Goal: Task Accomplishment & Management: Manage account settings

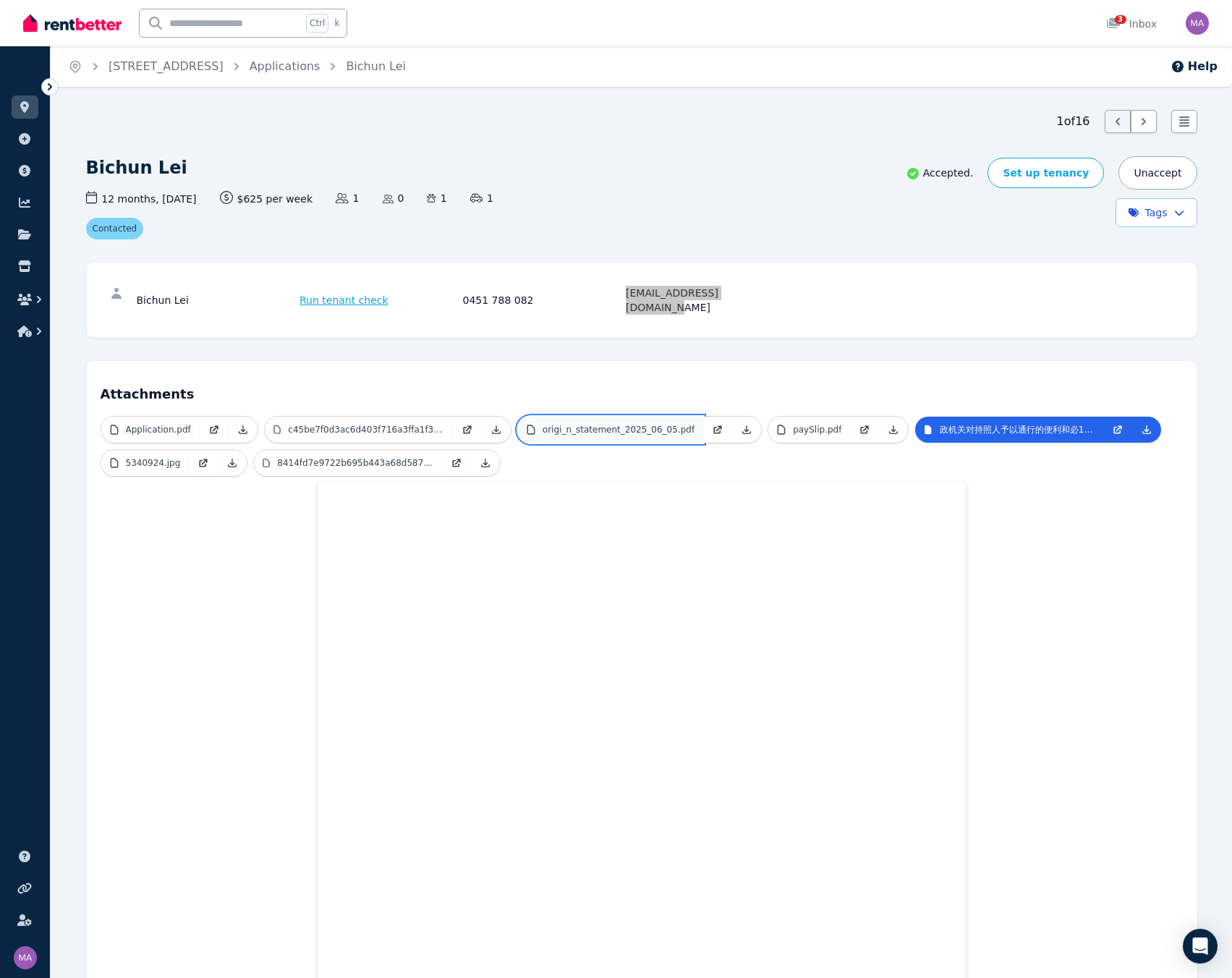
click at [552, 424] on p "origi_n_statement_2025_06_05.pdf" at bounding box center [618, 429] width 152 height 11
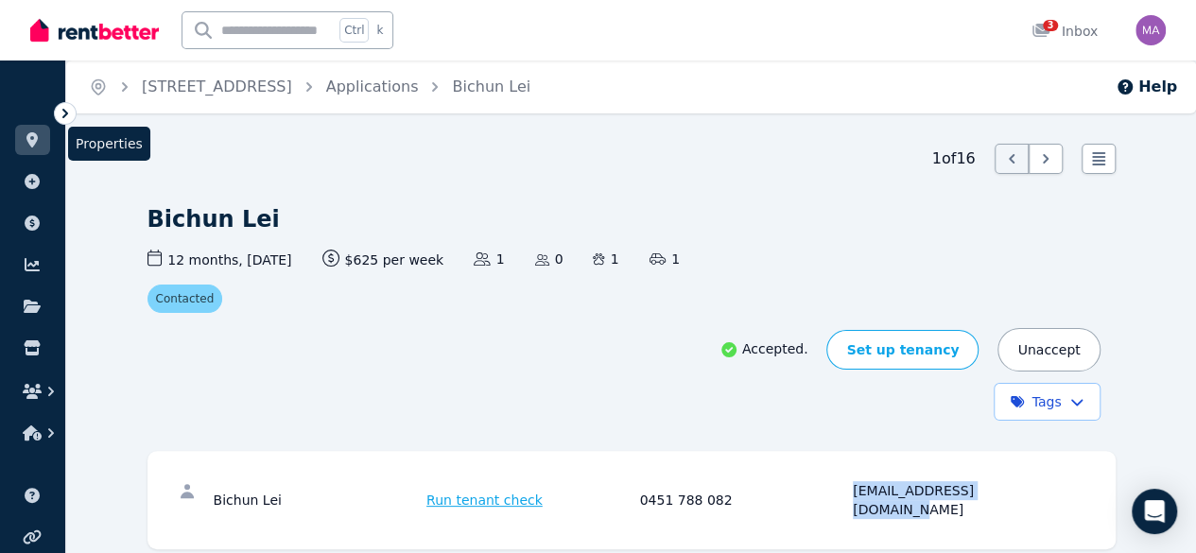
click at [41, 135] on icon at bounding box center [32, 139] width 19 height 15
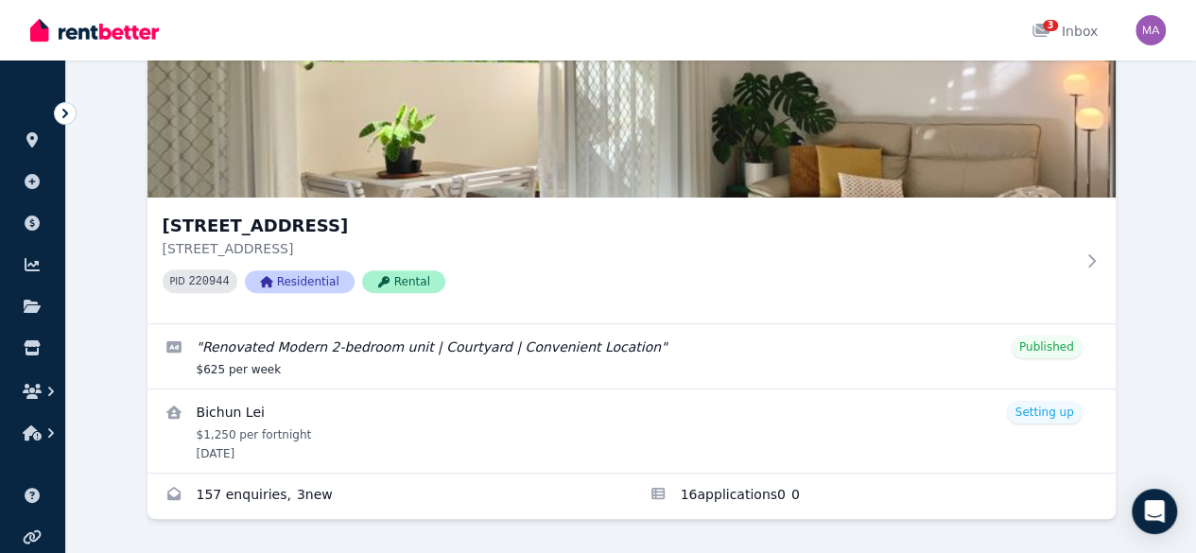
scroll to position [264, 0]
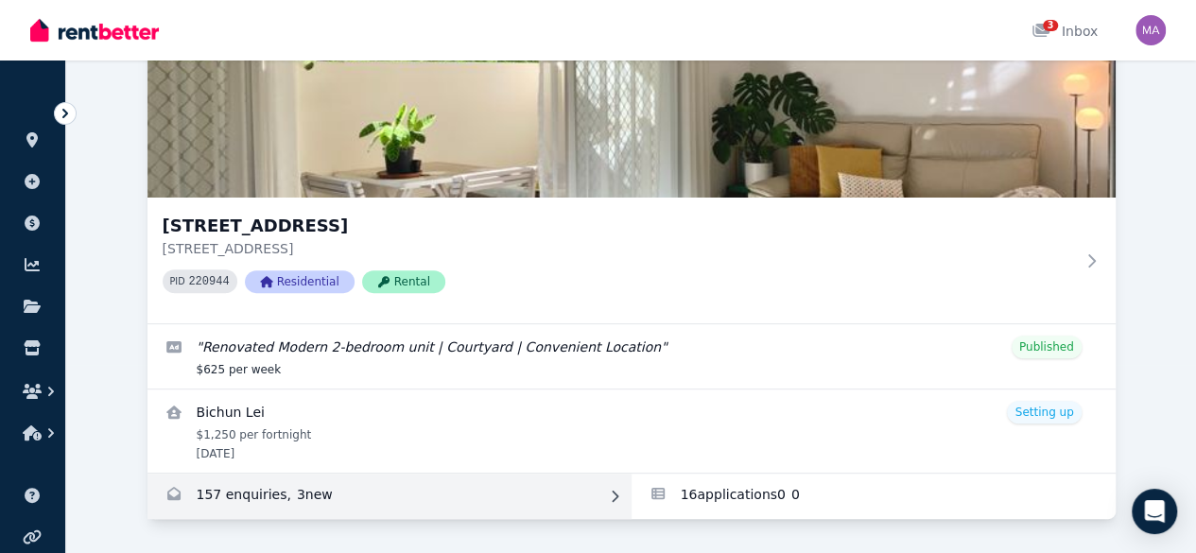
click at [221, 483] on link "Enquiries for Unit 1 11/13 Calder Road, Rydalmere" at bounding box center [389, 496] width 484 height 45
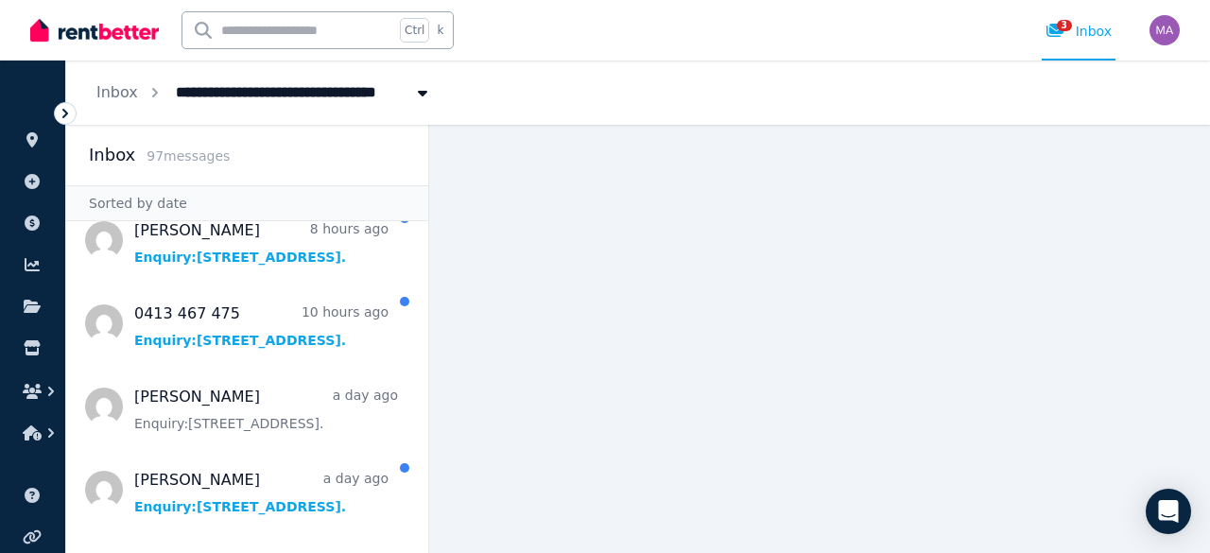
scroll to position [80, 0]
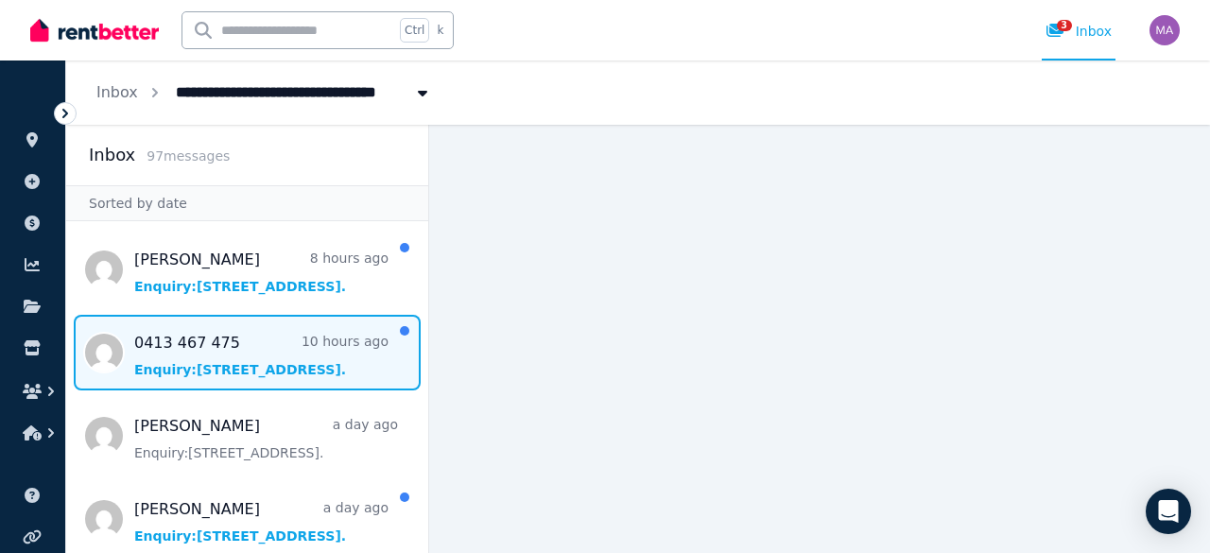
click at [274, 347] on span "Message list" at bounding box center [247, 353] width 362 height 76
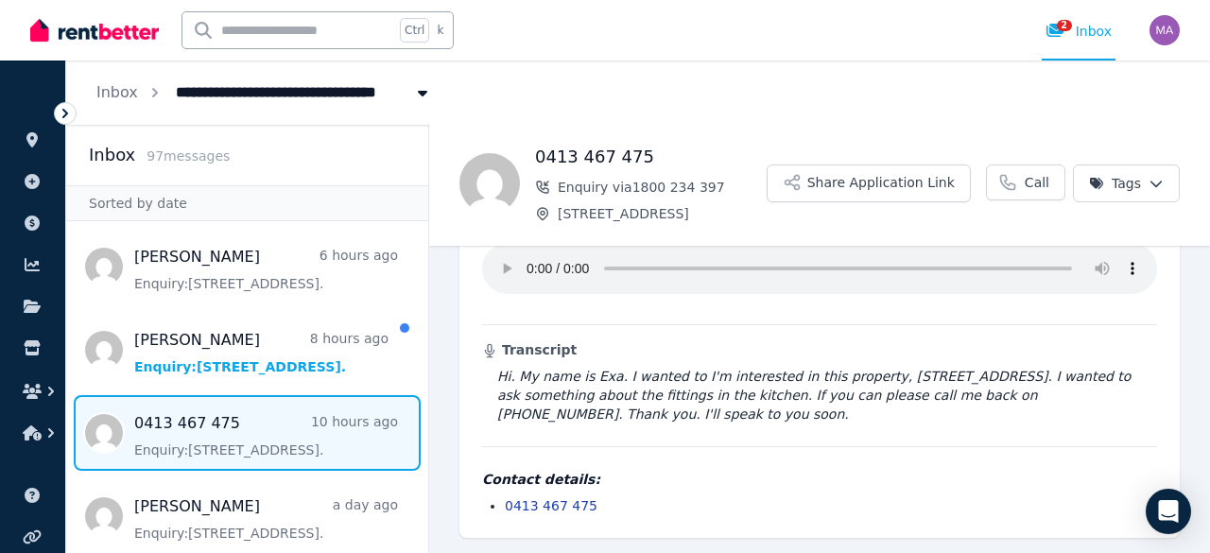
scroll to position [104, 0]
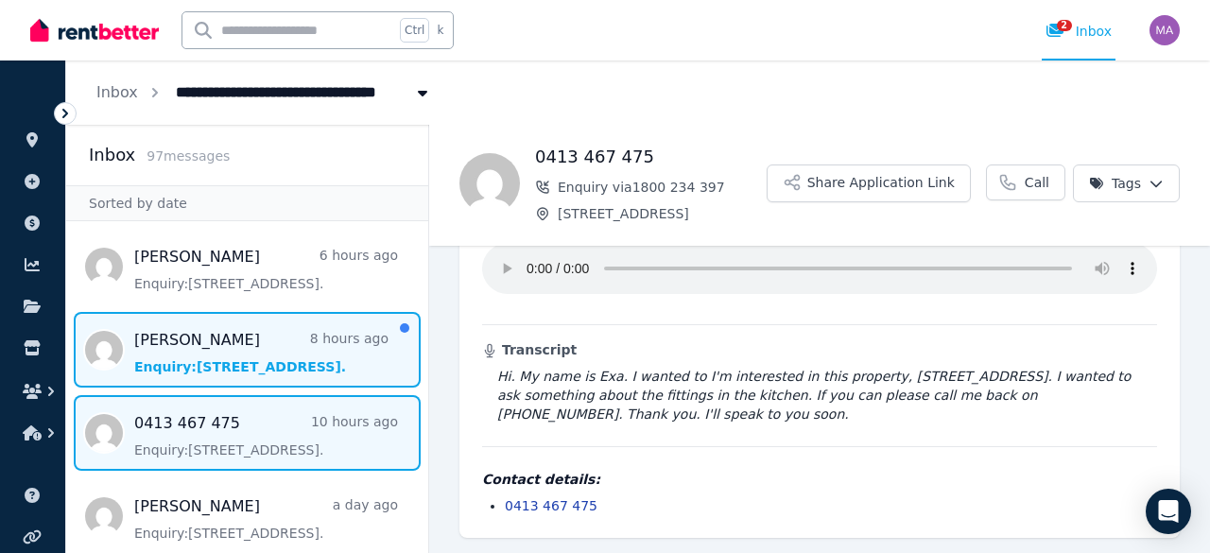
click at [300, 351] on span "Message list" at bounding box center [247, 350] width 362 height 76
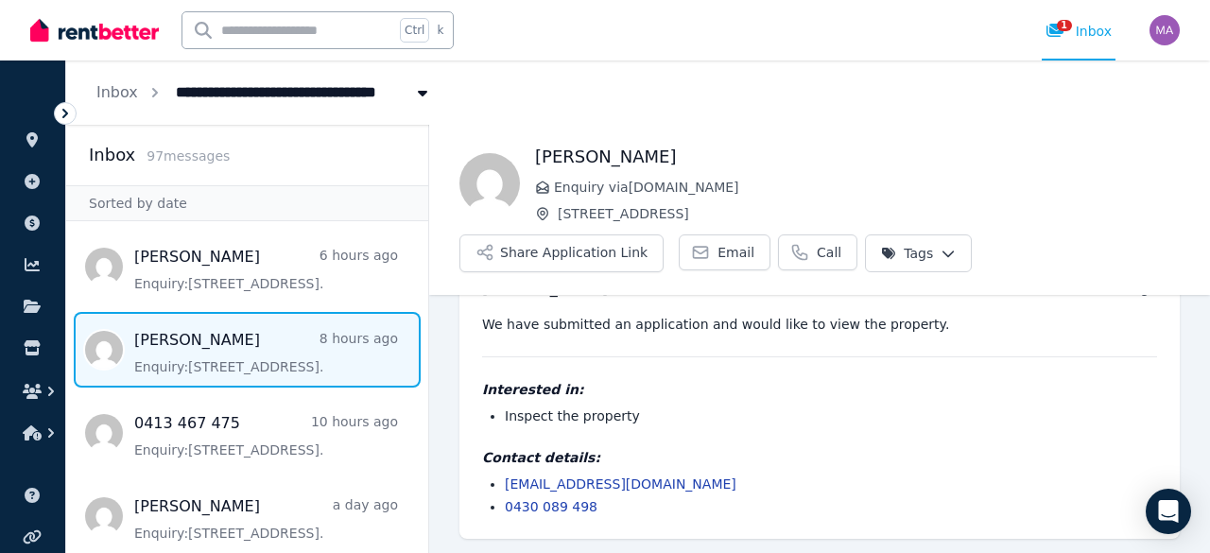
scroll to position [15, 0]
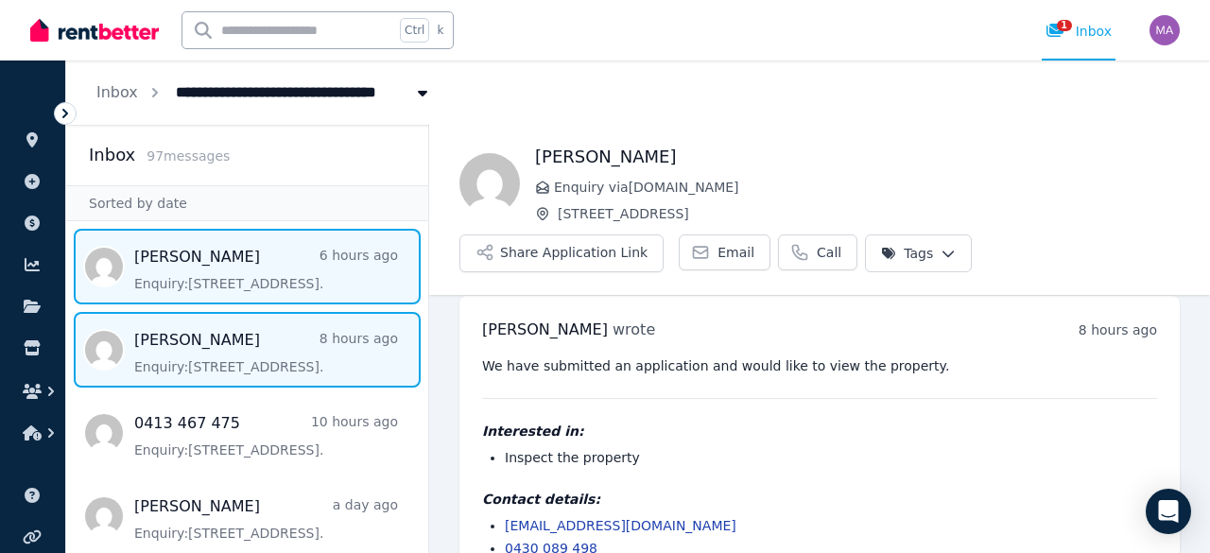
click at [208, 273] on span "Message list" at bounding box center [247, 267] width 362 height 76
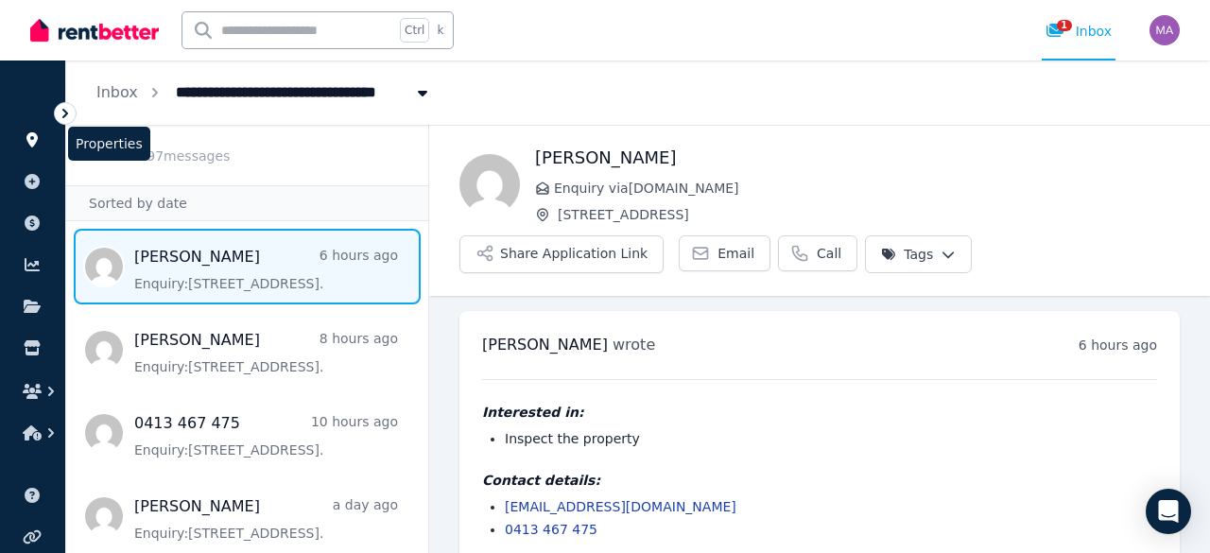
click at [25, 135] on icon at bounding box center [32, 139] width 19 height 15
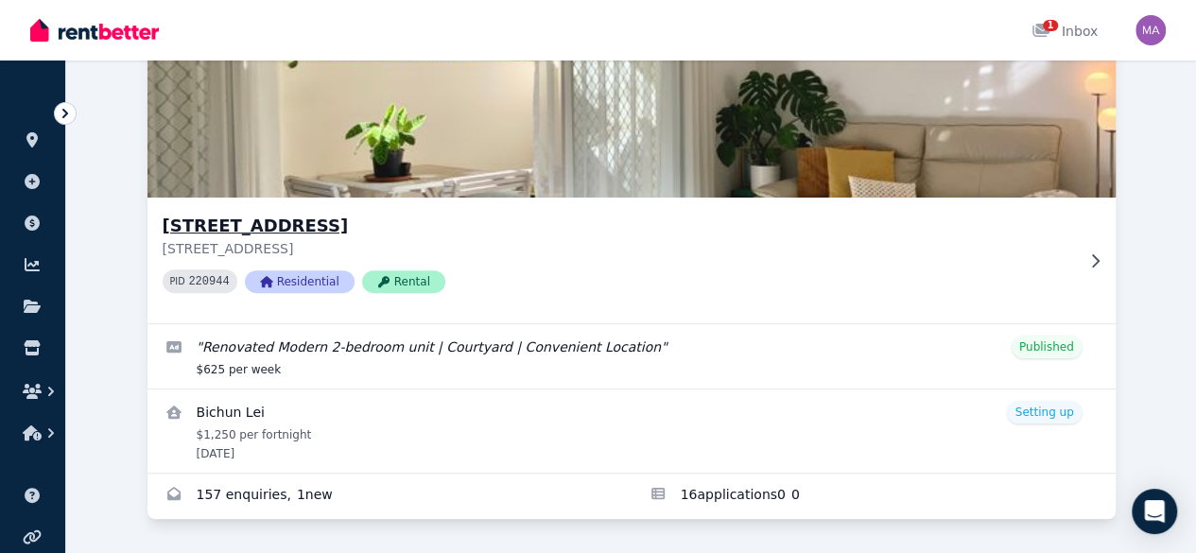
scroll to position [251, 0]
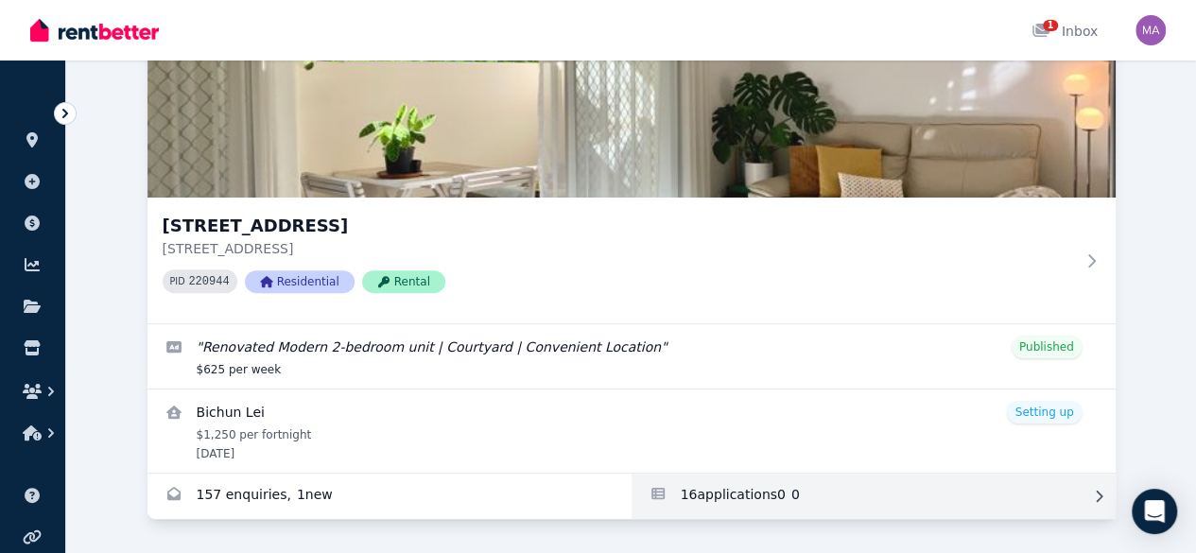
click at [631, 481] on link "Applications for Unit 1 11/13 Calder Road, Rydalmere" at bounding box center [873, 496] width 484 height 45
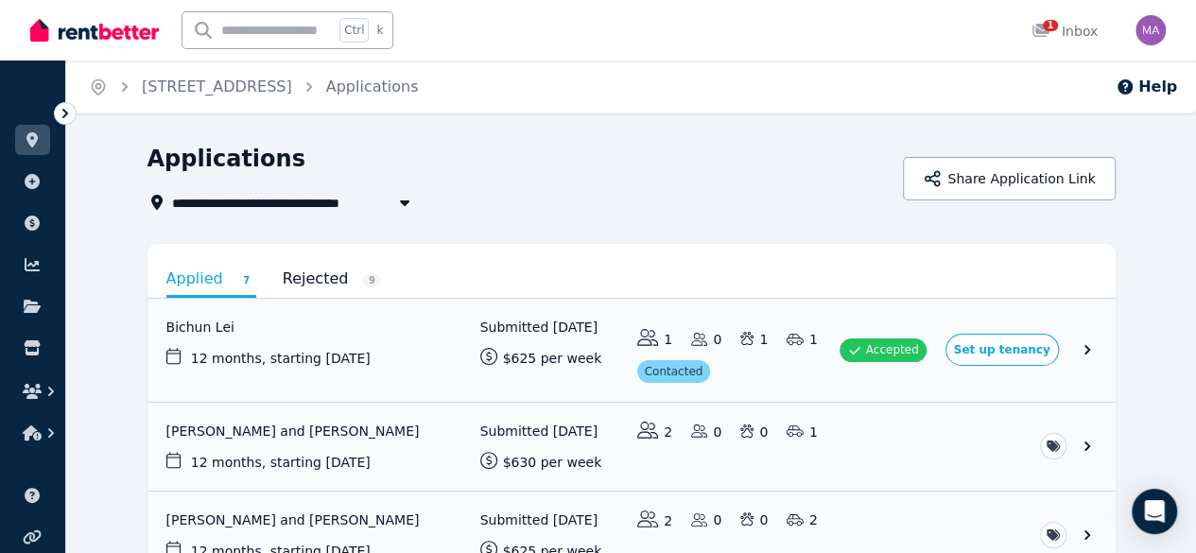
click at [283, 269] on link "Rejected 9" at bounding box center [332, 279] width 99 height 32
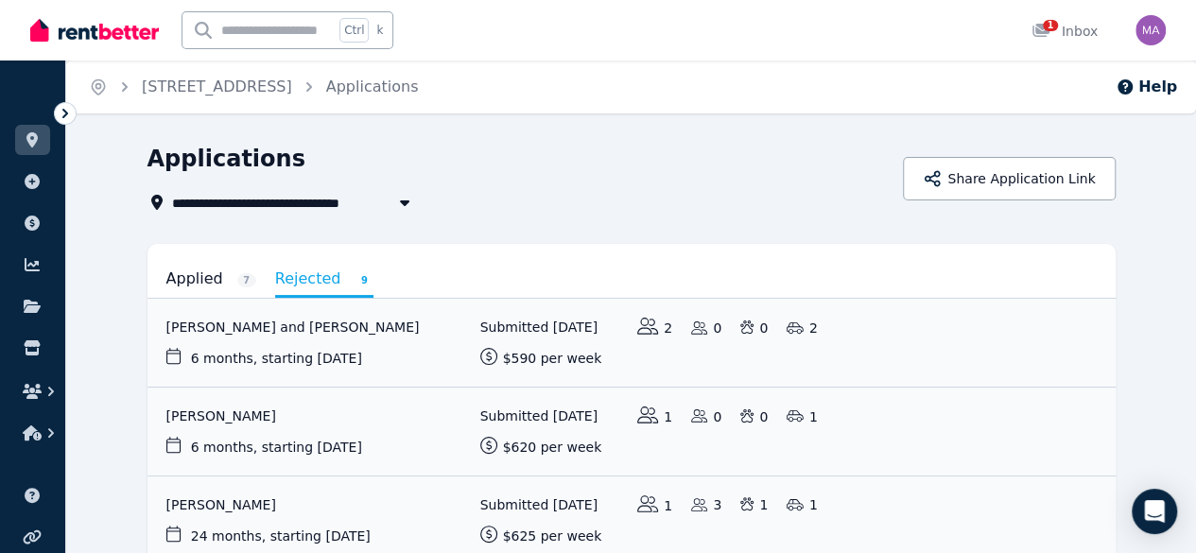
click at [166, 281] on link "Applied 7" at bounding box center [211, 279] width 90 height 32
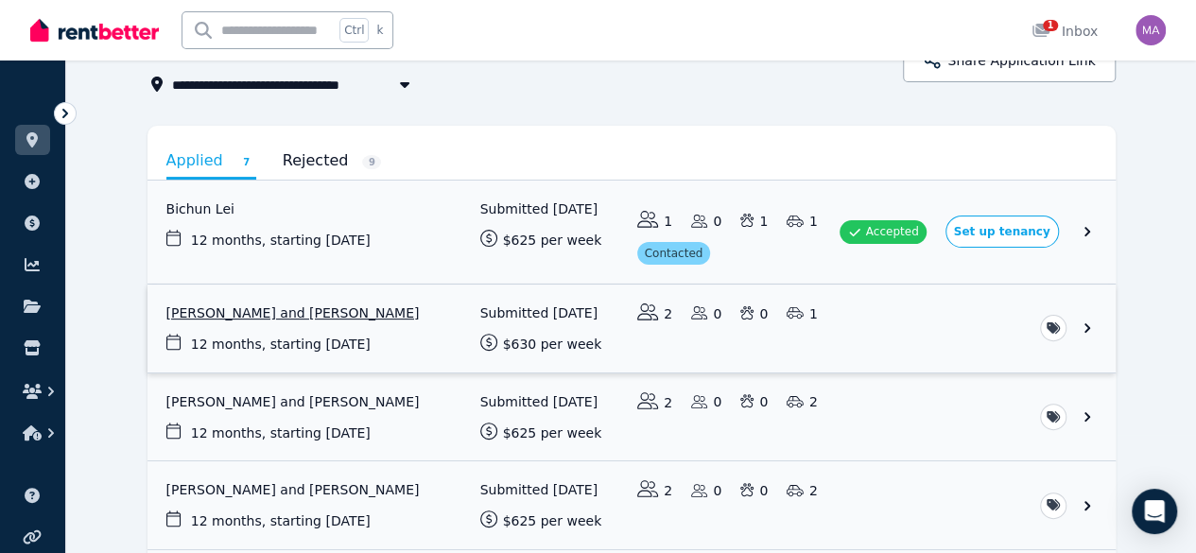
scroll to position [119, 0]
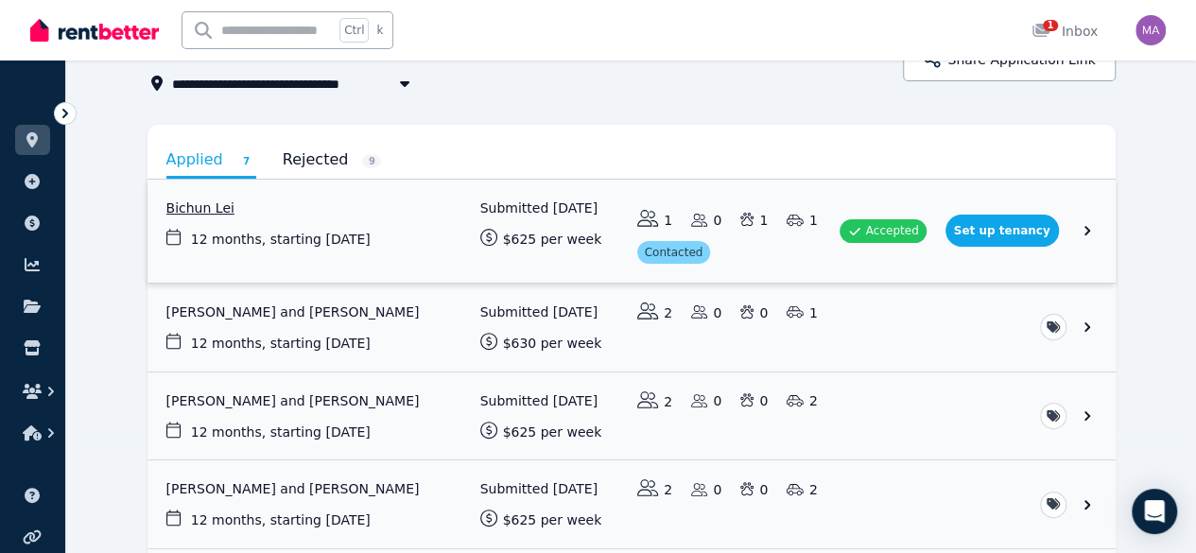
click at [492, 237] on link "View application: Bichun Lei" at bounding box center [631, 231] width 968 height 103
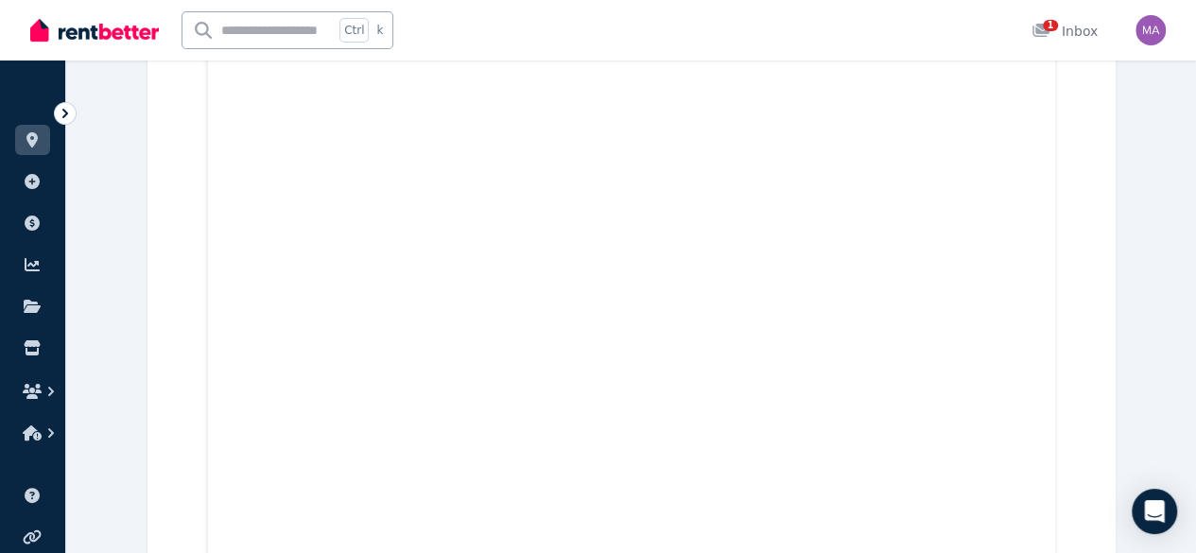
scroll to position [7773, 0]
click at [1053, 20] on span "1" at bounding box center [1050, 25] width 15 height 11
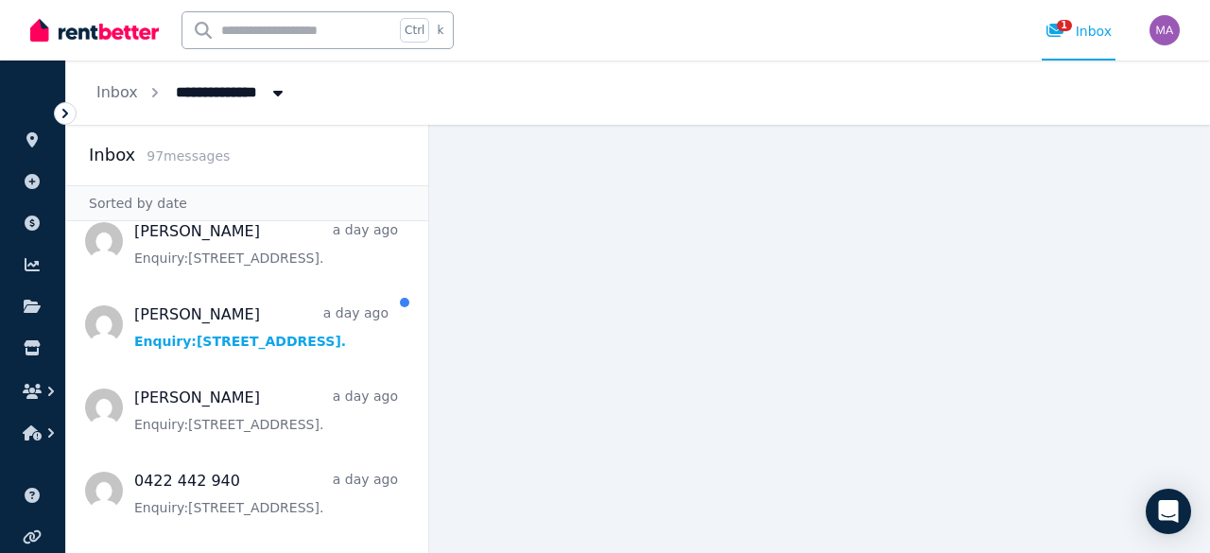
scroll to position [277, 0]
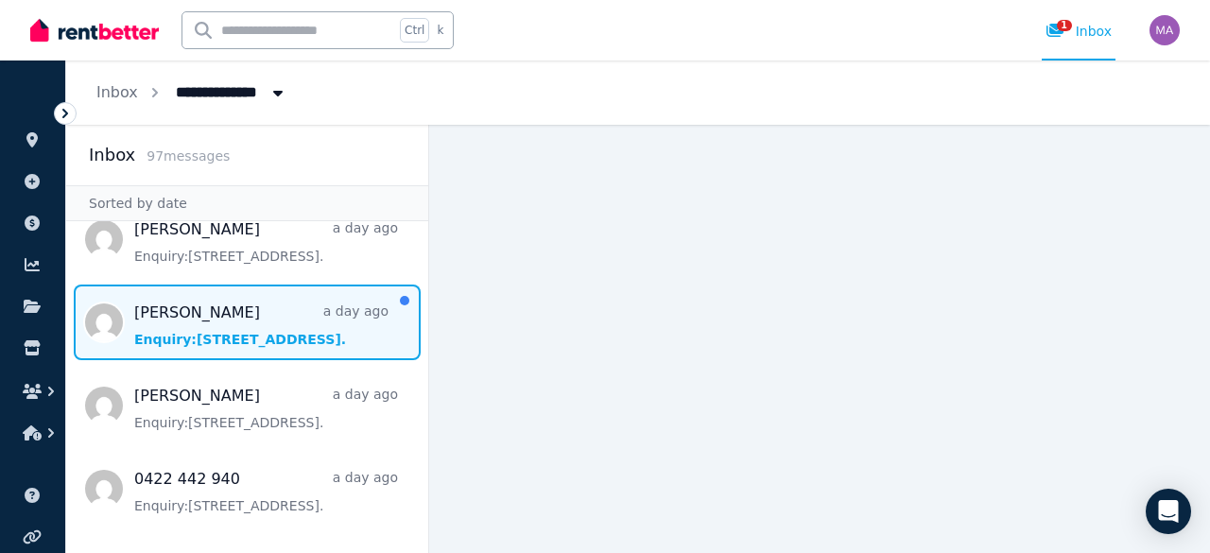
click at [239, 313] on span "Message list" at bounding box center [247, 323] width 362 height 76
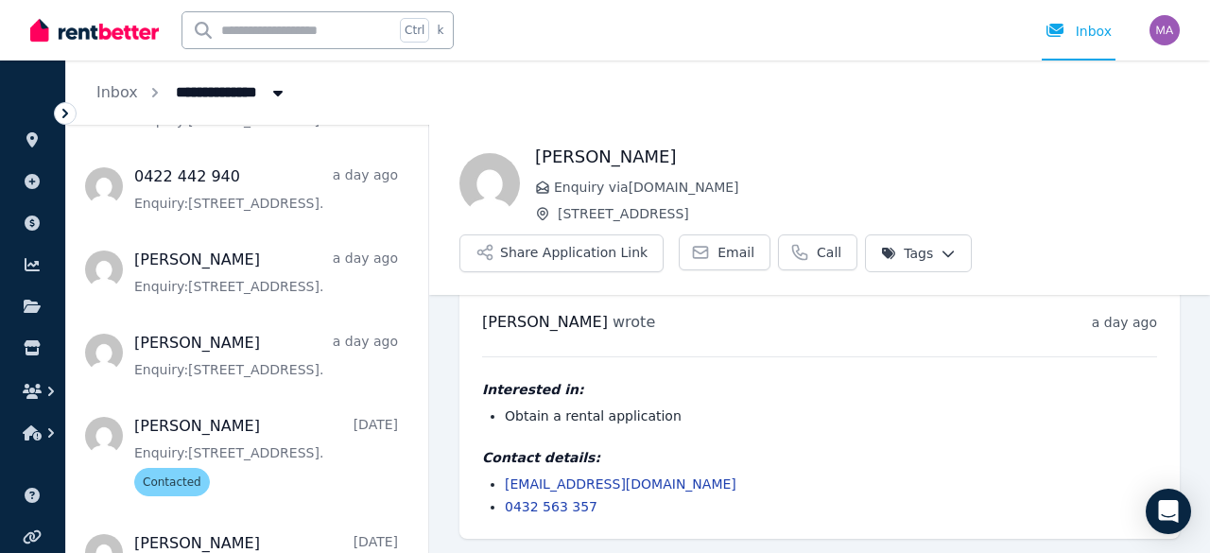
scroll to position [578, 0]
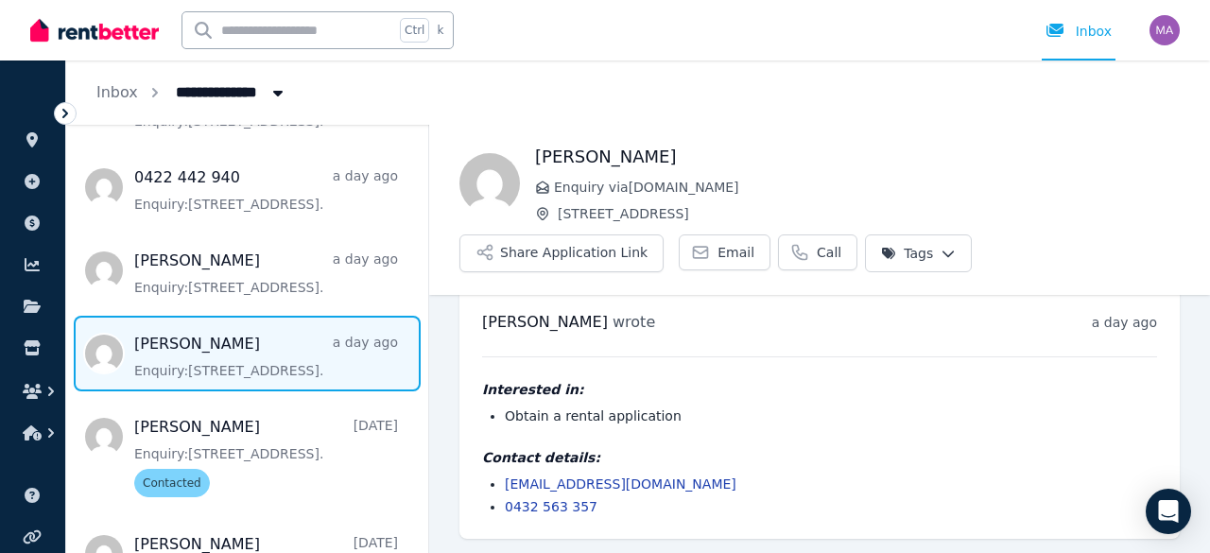
click at [249, 371] on span "Message list" at bounding box center [247, 354] width 362 height 76
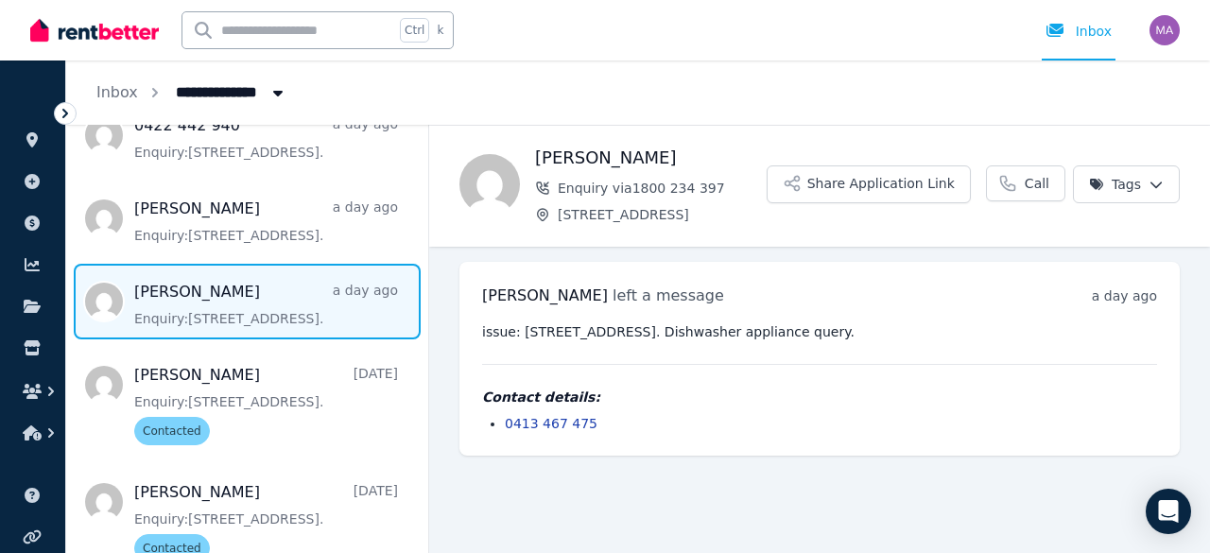
scroll to position [550, 0]
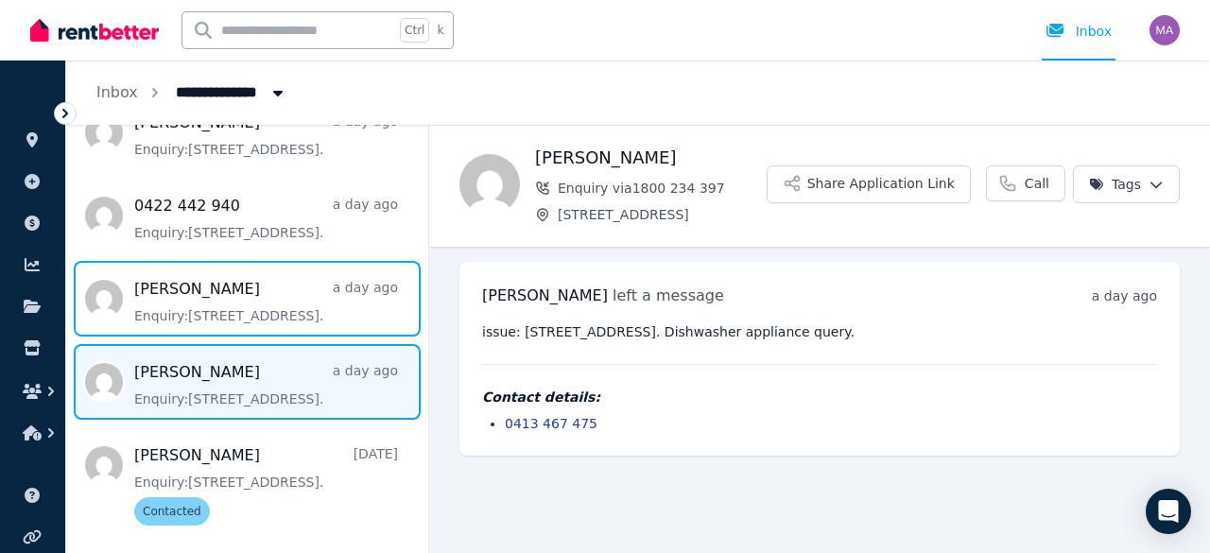
click at [248, 313] on span "Message list" at bounding box center [247, 299] width 362 height 76
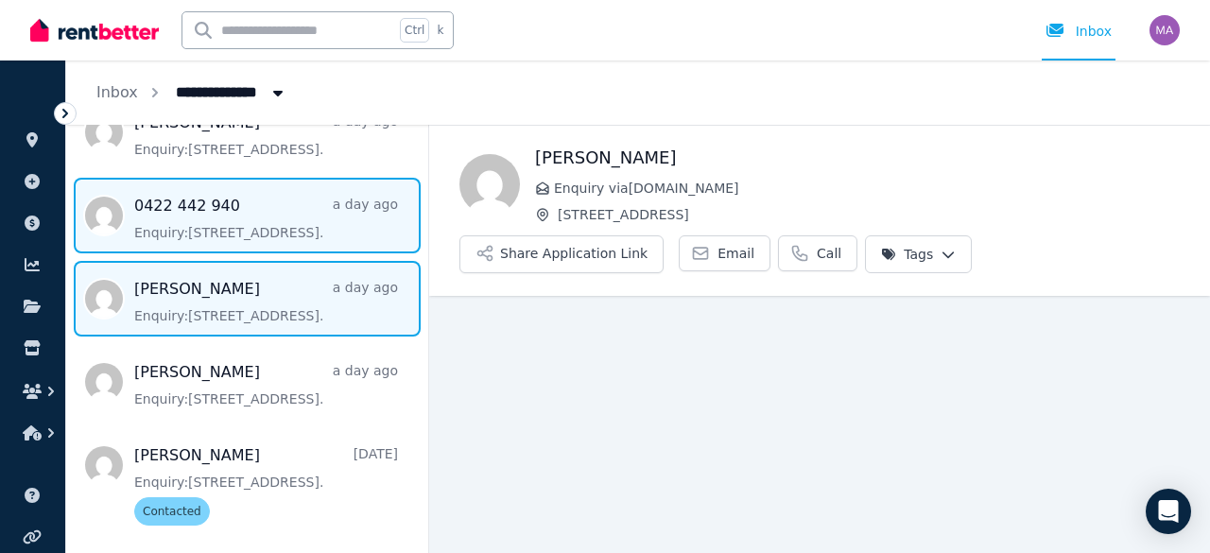
click at [252, 216] on span "Message list" at bounding box center [247, 216] width 362 height 76
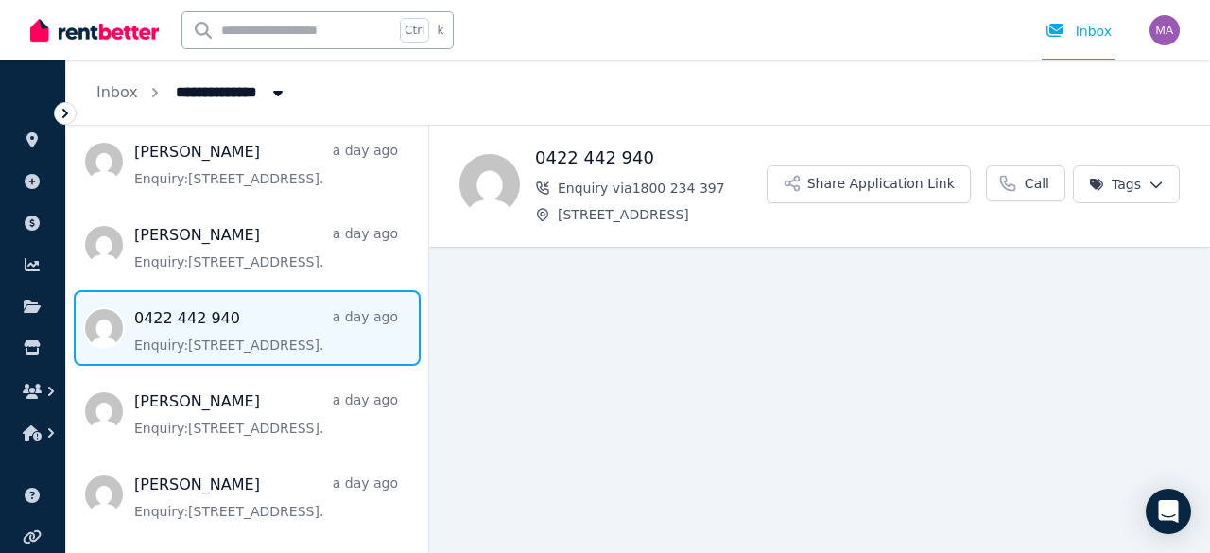
scroll to position [437, 0]
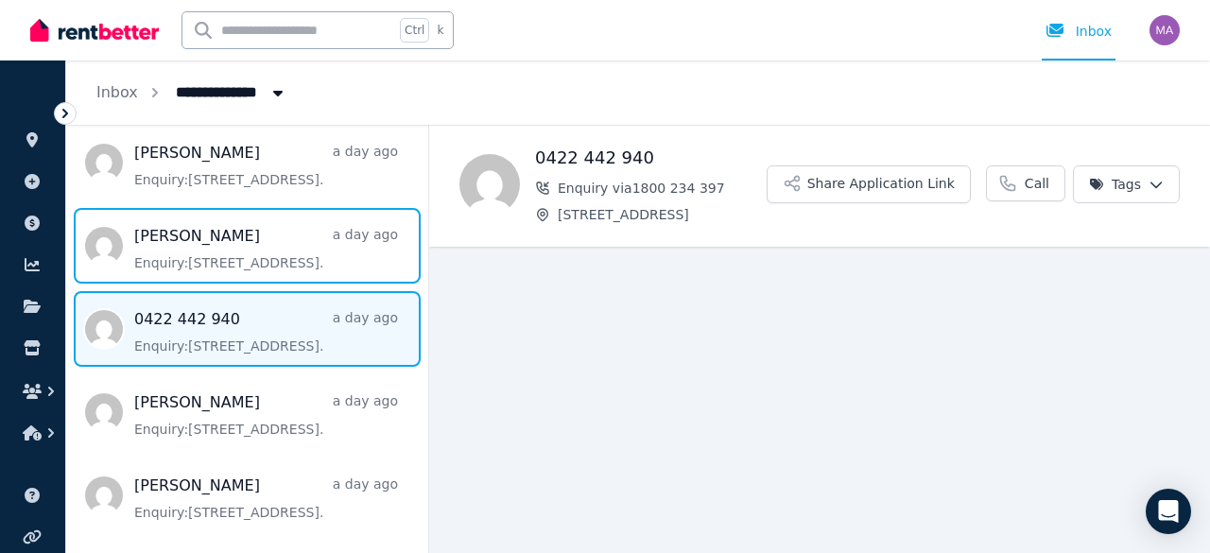
click at [252, 216] on span "Message list" at bounding box center [247, 246] width 362 height 76
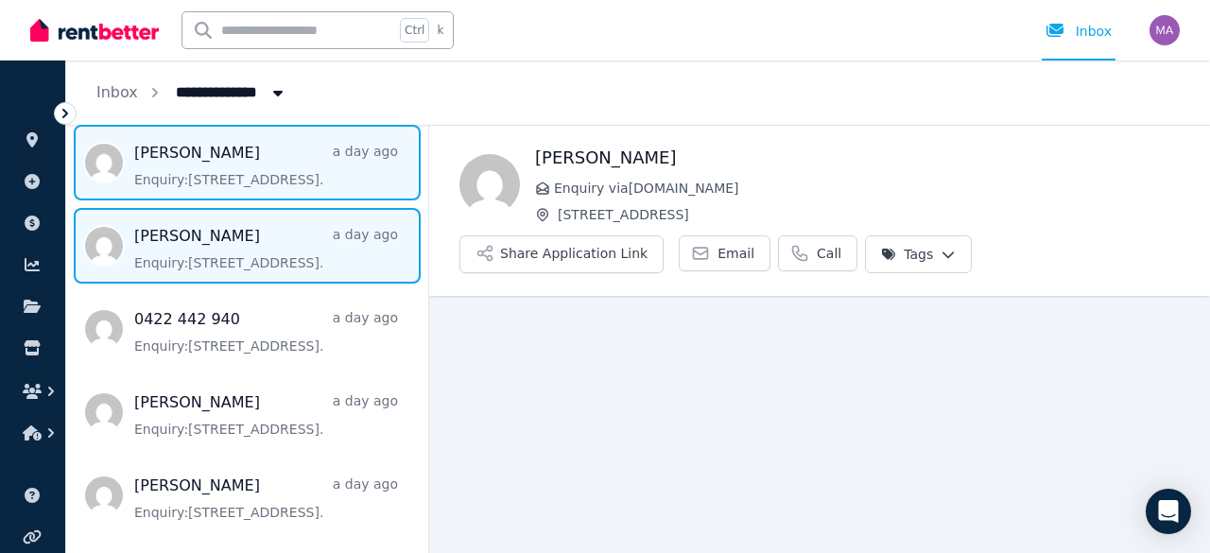
click at [251, 182] on span "Message list" at bounding box center [247, 163] width 362 height 76
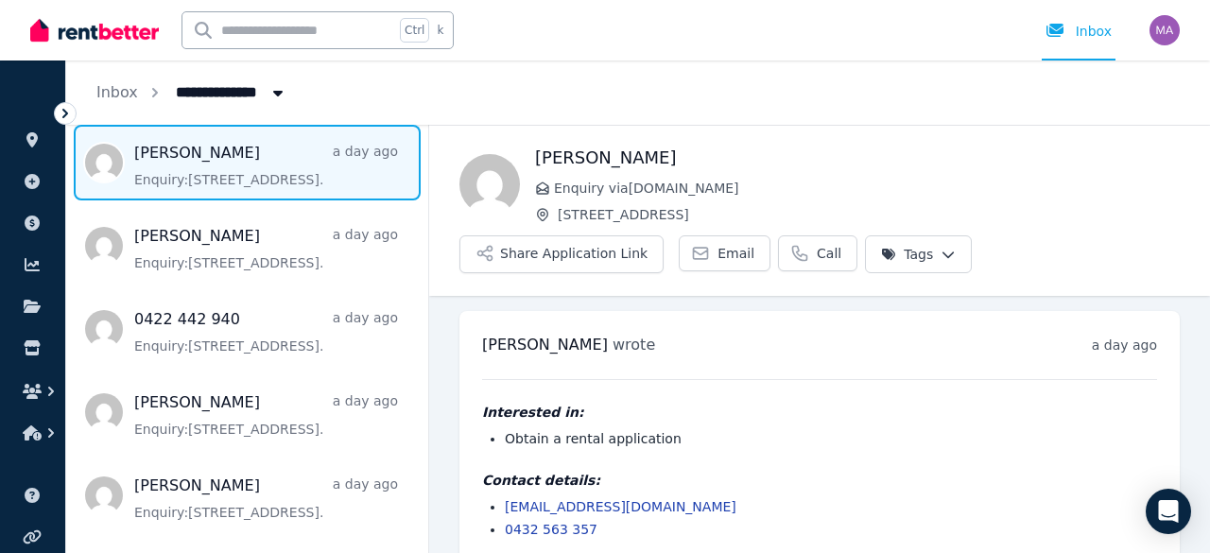
scroll to position [23, 0]
